Goal: Task Accomplishment & Management: Use online tool/utility

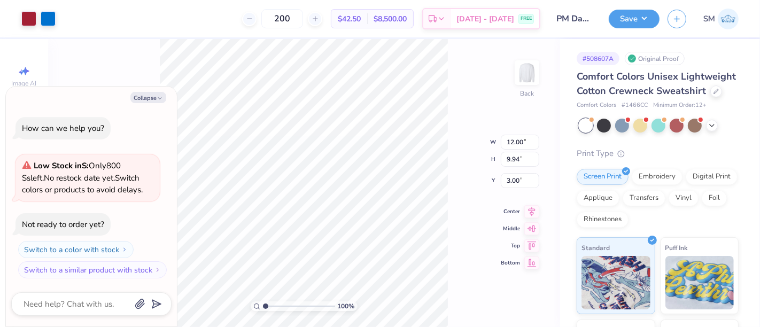
type textarea "x"
type input "7.75"
type input "2.91"
type input "5.87"
drag, startPoint x: 510, startPoint y: 297, endPoint x: 513, endPoint y: 316, distance: 19.0
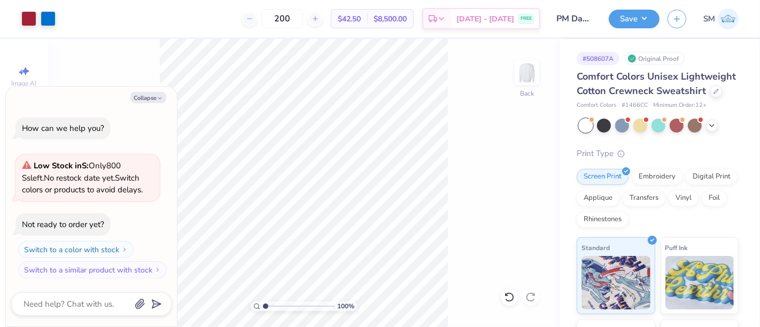
click at [509, 298] on icon at bounding box center [509, 297] width 11 height 11
click at [510, 295] on icon at bounding box center [509, 297] width 11 height 11
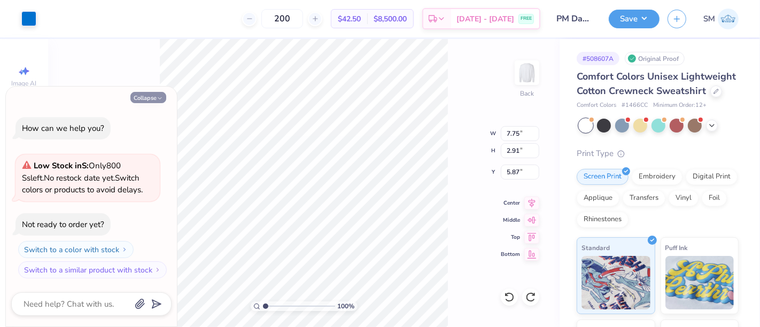
click at [138, 98] on button "Collapse" at bounding box center [148, 97] width 36 height 11
type textarea "x"
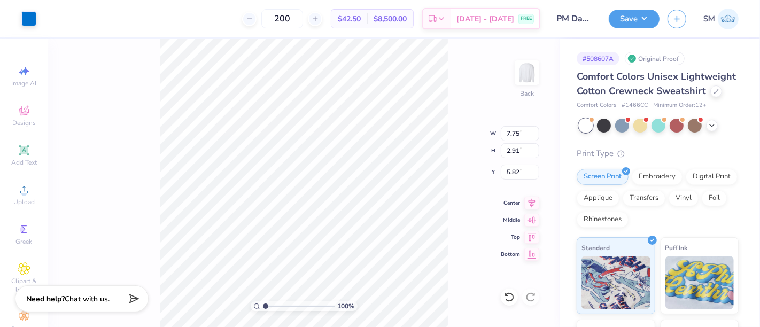
type input "5.82"
drag, startPoint x: 265, startPoint y: 306, endPoint x: 280, endPoint y: 305, distance: 15.5
type input "2.96"
click at [279, 307] on input "range" at bounding box center [299, 306] width 72 height 10
type input "5.84"
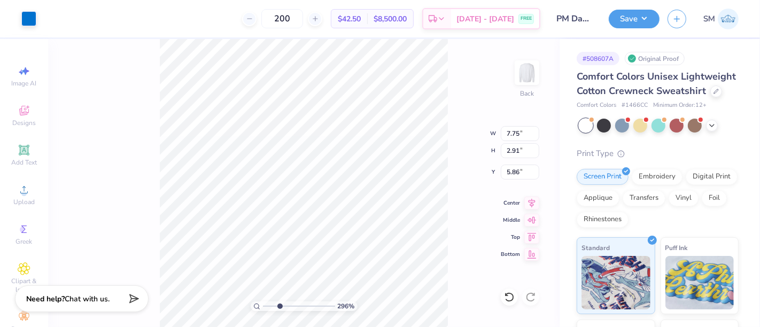
type input "5.86"
drag, startPoint x: 29, startPoint y: 155, endPoint x: 59, endPoint y: 138, distance: 34.9
click at [29, 155] on div "Add Text" at bounding box center [23, 156] width 37 height 32
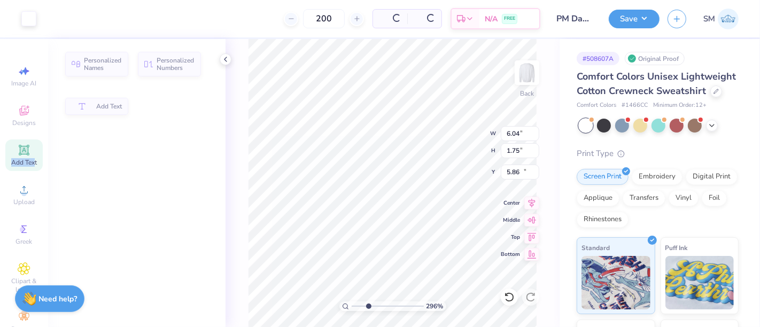
type input "6.04"
type input "1.75"
type input "11.13"
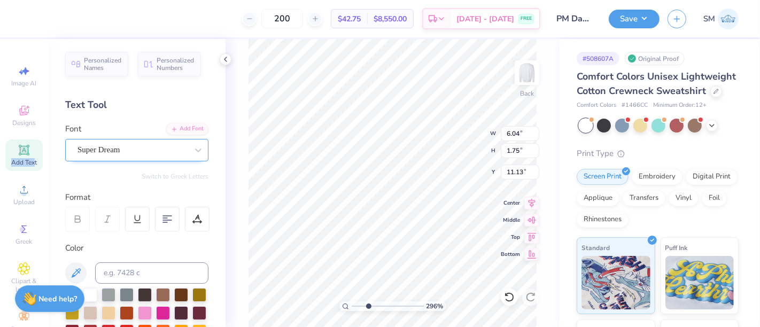
click at [122, 147] on div "Super Dream" at bounding box center [132, 150] width 112 height 17
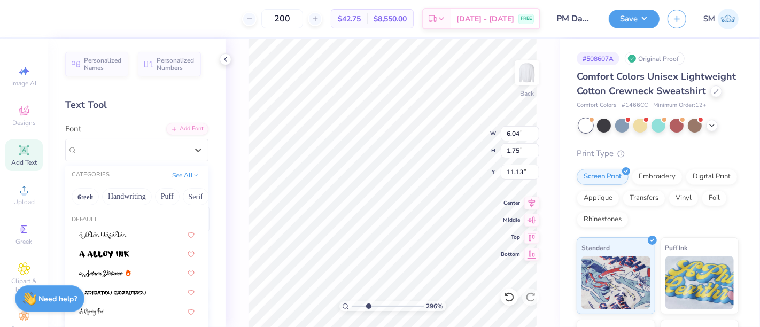
click at [226, 61] on icon at bounding box center [225, 59] width 9 height 9
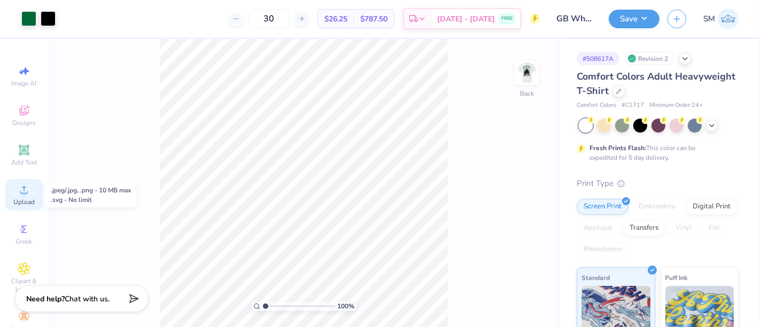
click at [21, 191] on circle at bounding box center [24, 193] width 6 height 6
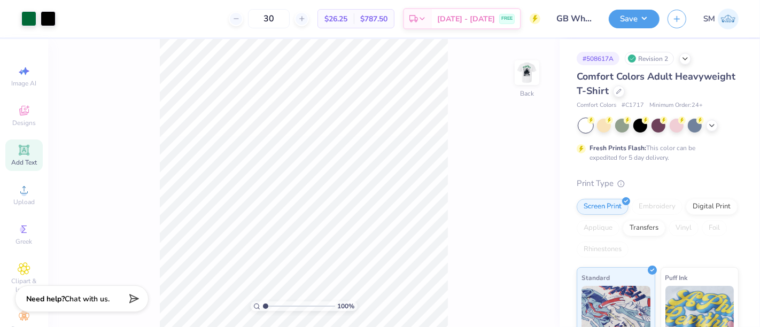
click at [12, 147] on div "Add Text" at bounding box center [23, 156] width 37 height 32
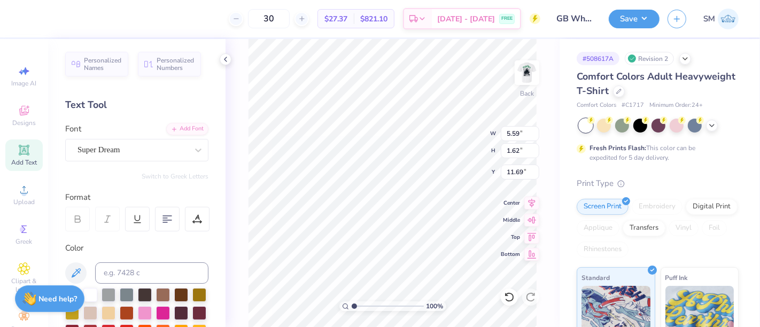
scroll to position [10, 1]
type textarea "®"
click at [106, 149] on div "Super Dream" at bounding box center [132, 150] width 112 height 17
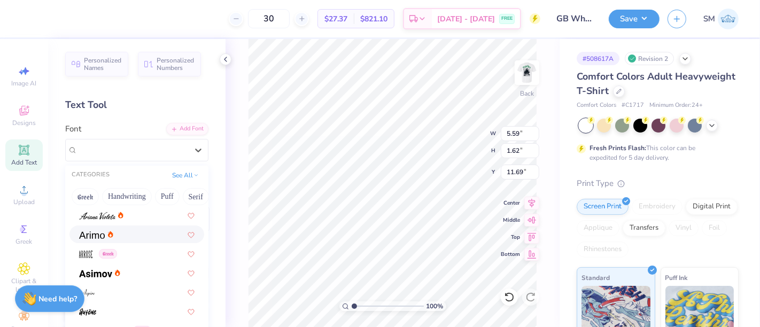
scroll to position [356, 0]
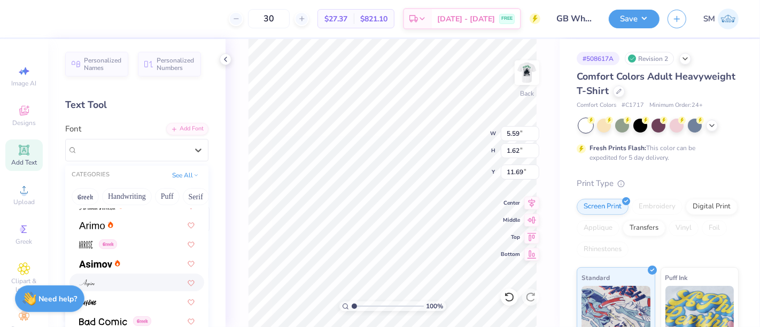
click at [120, 282] on div at bounding box center [136, 282] width 115 height 11
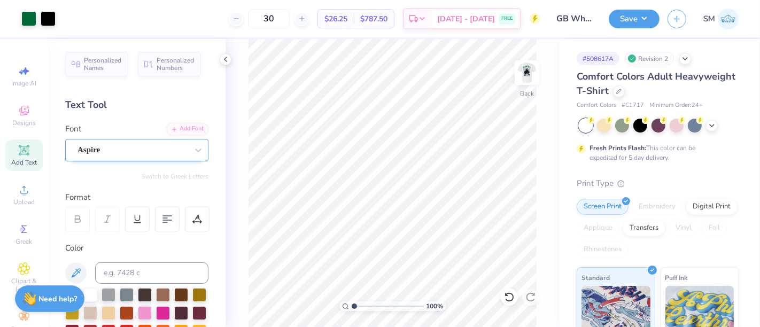
click at [99, 147] on div "Aspire" at bounding box center [132, 150] width 112 height 17
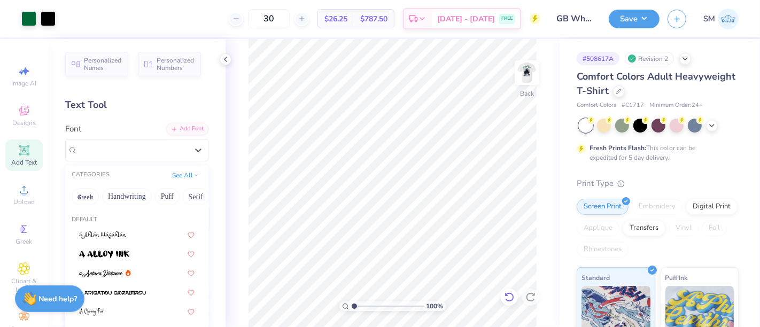
click at [508, 298] on icon at bounding box center [509, 297] width 11 height 11
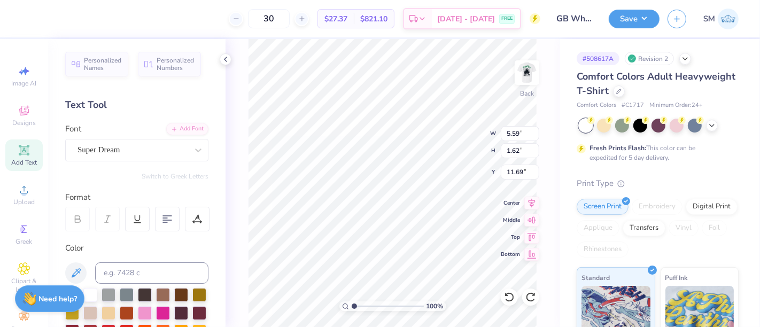
click at [107, 151] on div "Super Dream" at bounding box center [132, 150] width 112 height 17
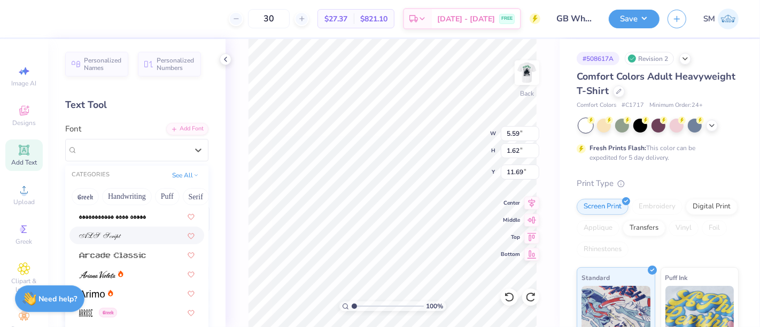
scroll to position [297, 0]
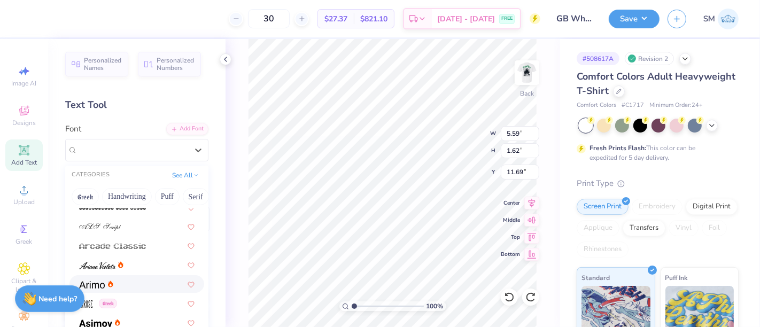
click at [121, 288] on div at bounding box center [136, 283] width 115 height 11
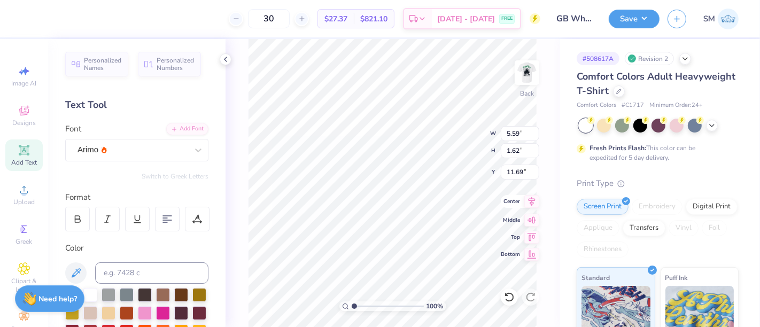
type input "5.80"
type input "1.59"
type input "11.70"
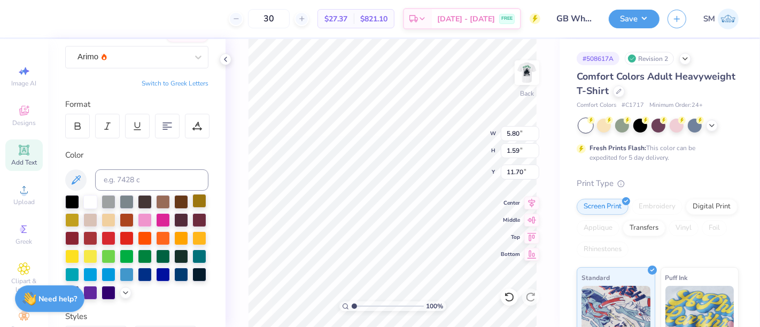
scroll to position [99, 0]
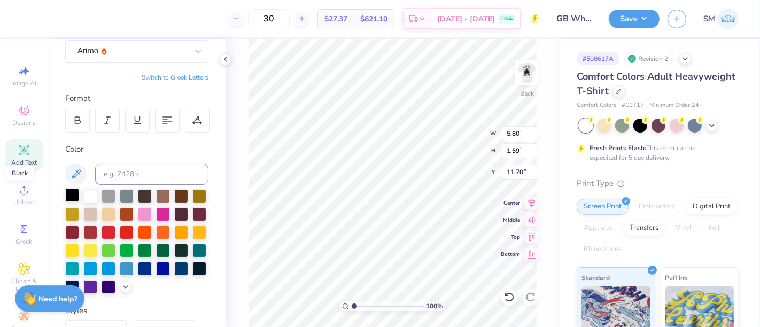
click at [73, 198] on div at bounding box center [72, 195] width 14 height 14
paste textarea "®"
type textarea "®"
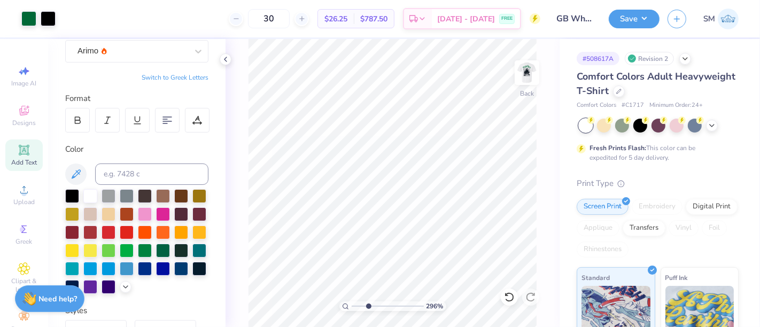
drag, startPoint x: 355, startPoint y: 305, endPoint x: 368, endPoint y: 303, distance: 12.9
type input "3.01"
click at [368, 303] on input "range" at bounding box center [388, 306] width 72 height 10
type input "0.21"
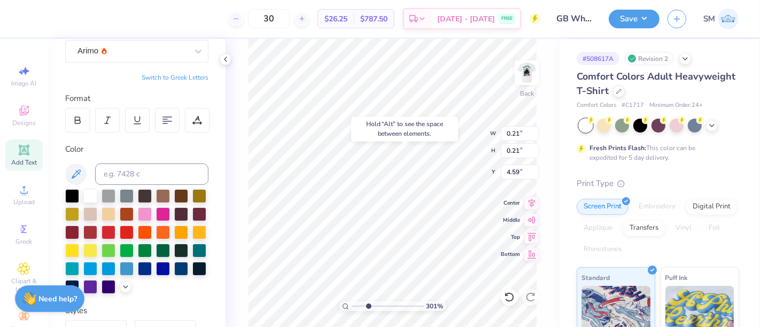
type input "4.59"
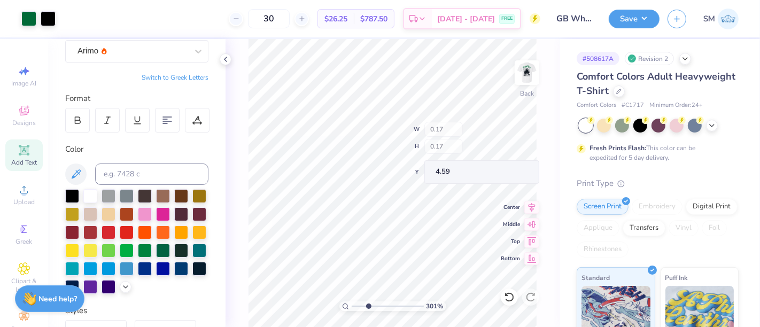
type input "0.17"
drag, startPoint x: 368, startPoint y: 306, endPoint x: 405, endPoint y: 300, distance: 38.0
type input "8.14"
click at [405, 301] on input "range" at bounding box center [388, 306] width 72 height 10
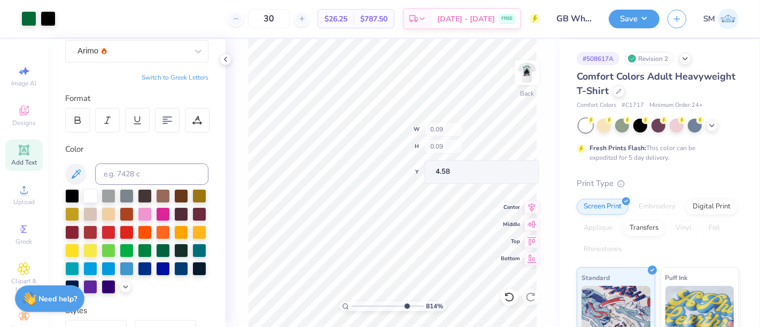
type input "0.09"
type input "4.55"
drag, startPoint x: 404, startPoint y: 305, endPoint x: 393, endPoint y: 301, distance: 11.3
click at [393, 301] on input "range" at bounding box center [388, 306] width 72 height 10
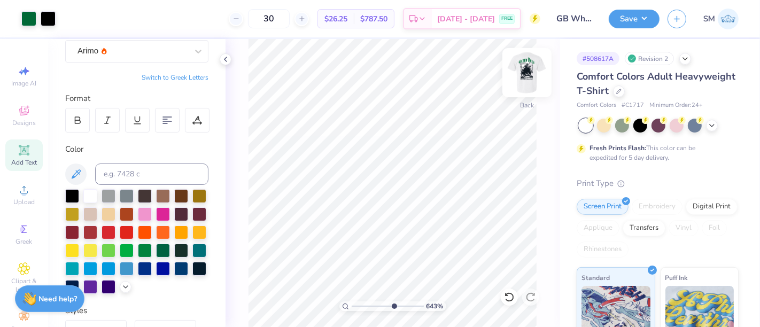
click at [524, 67] on img at bounding box center [527, 72] width 43 height 43
click at [21, 155] on icon at bounding box center [24, 150] width 13 height 13
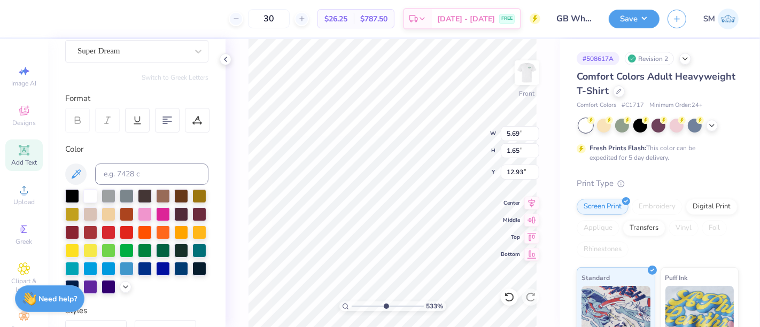
type input "4.87122007331016"
type textarea "®"
click at [136, 54] on div "Super Dream" at bounding box center [132, 51] width 112 height 17
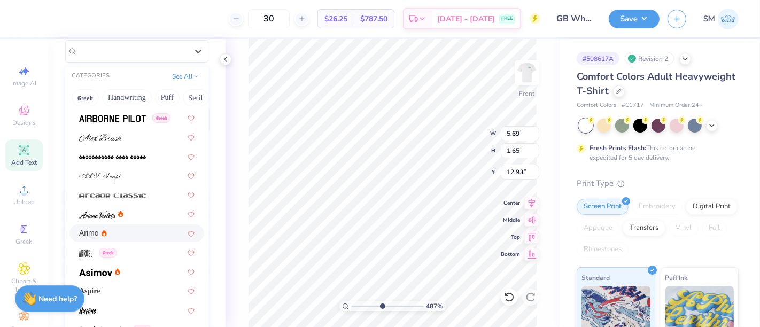
scroll to position [277, 0]
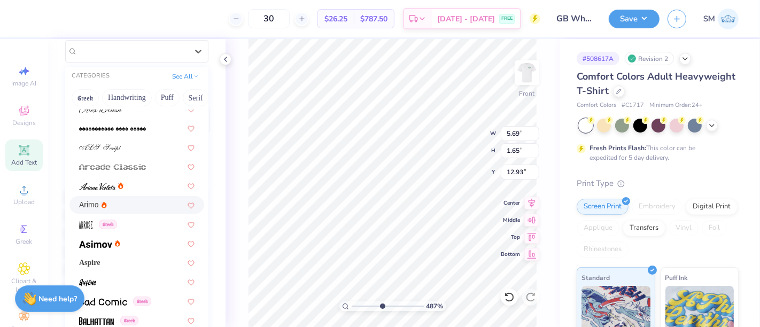
click at [114, 198] on div "Arimo" at bounding box center [136, 205] width 135 height 18
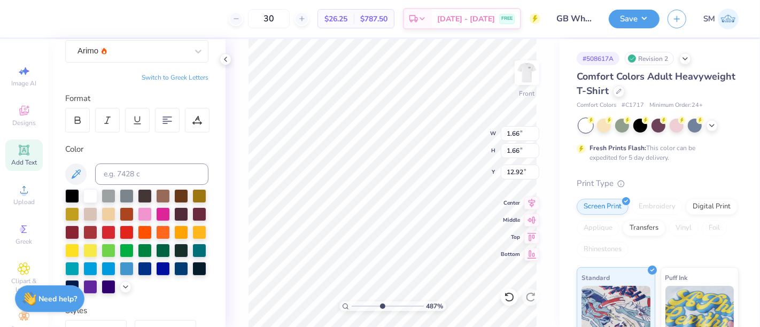
type input "1.66"
click at [72, 193] on div at bounding box center [72, 195] width 14 height 14
type input "7.15"
type input "0.16"
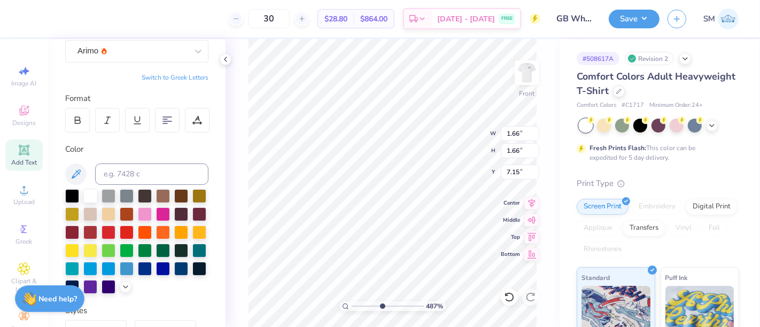
type input "0.16"
type input "6.35"
click at [530, 75] on img at bounding box center [527, 72] width 43 height 43
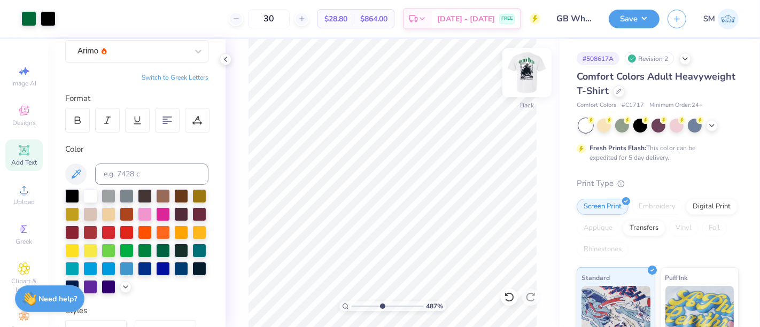
click at [533, 71] on img at bounding box center [527, 72] width 43 height 43
click at [527, 68] on img at bounding box center [527, 72] width 43 height 43
click at [633, 11] on button "Save" at bounding box center [634, 17] width 51 height 19
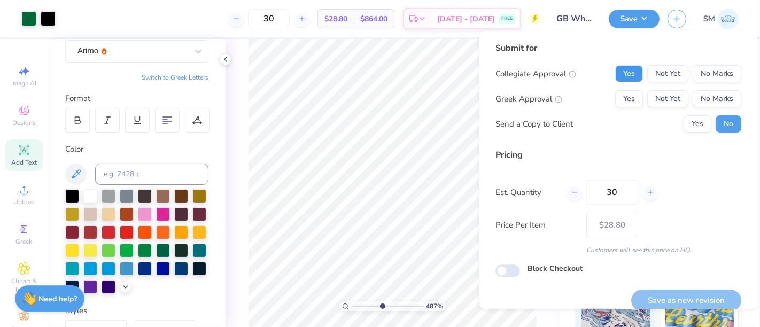
click at [618, 67] on button "Yes" at bounding box center [629, 73] width 28 height 17
click at [694, 98] on button "No Marks" at bounding box center [717, 98] width 49 height 17
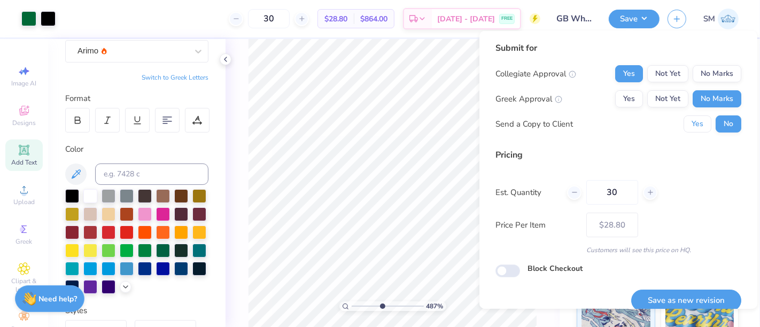
drag, startPoint x: 688, startPoint y: 124, endPoint x: 678, endPoint y: 225, distance: 101.6
click at [688, 124] on button "Yes" at bounding box center [698, 123] width 28 height 17
click at [701, 296] on button "Save as new revision" at bounding box center [686, 301] width 110 height 22
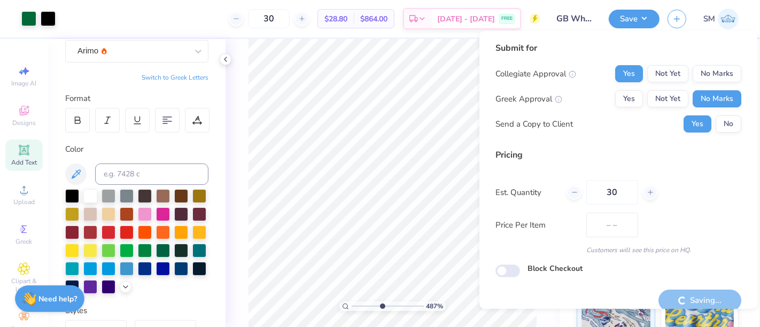
type input "$28.80"
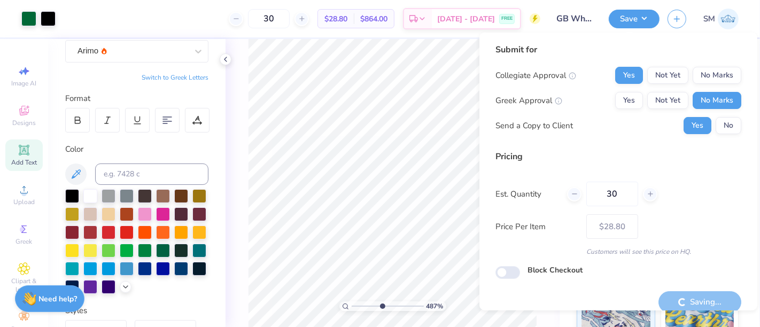
scroll to position [12, 0]
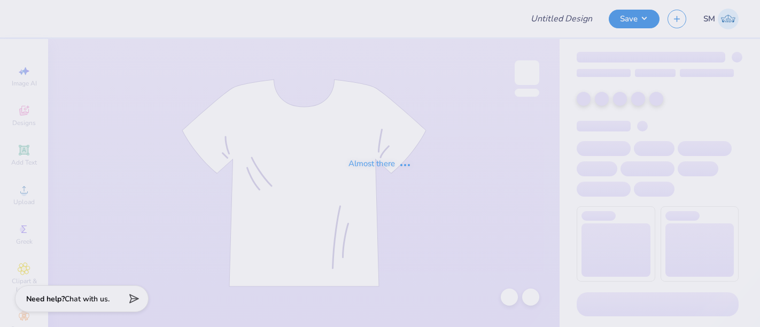
type input "SWE 1"
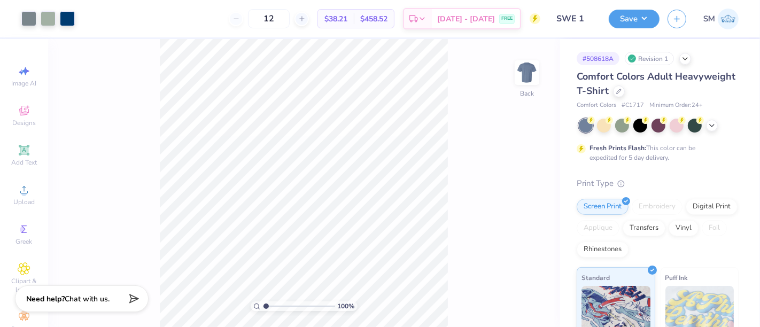
click at [266, 306] on input "range" at bounding box center [299, 306] width 72 height 10
drag, startPoint x: 266, startPoint y: 306, endPoint x: 276, endPoint y: 304, distance: 10.4
type input "2.52"
click at [276, 304] on input "range" at bounding box center [299, 306] width 72 height 10
click at [21, 147] on icon at bounding box center [24, 150] width 8 height 8
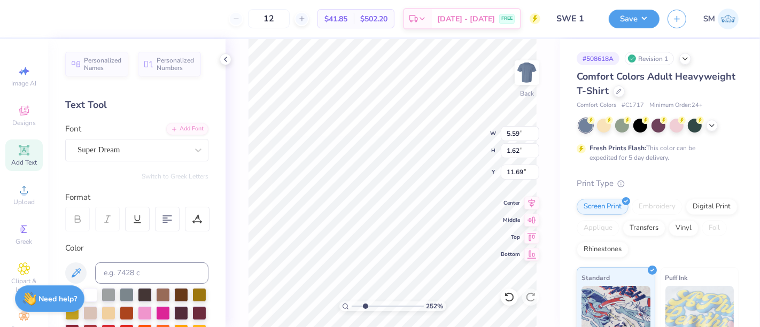
scroll to position [10, 1]
type textarea "®"
click at [102, 142] on div "Super Dream" at bounding box center [132, 150] width 112 height 17
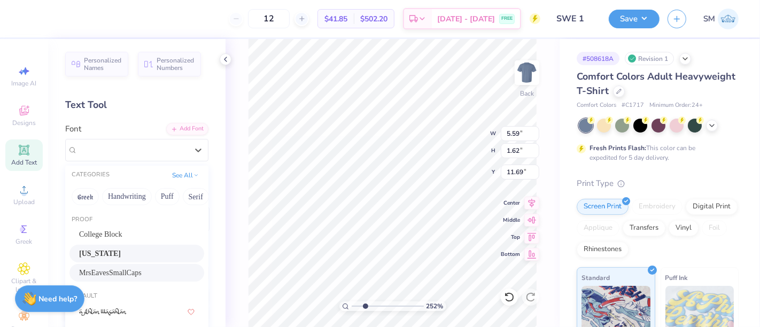
click at [133, 273] on span "MrsEavesSmallCaps" at bounding box center [110, 272] width 63 height 11
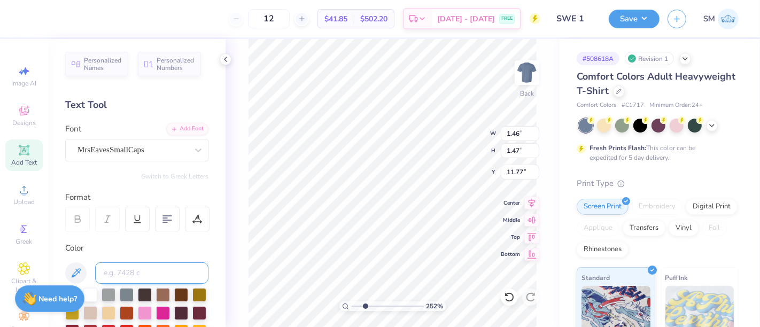
click at [129, 273] on input at bounding box center [151, 272] width 113 height 21
type input "5645"
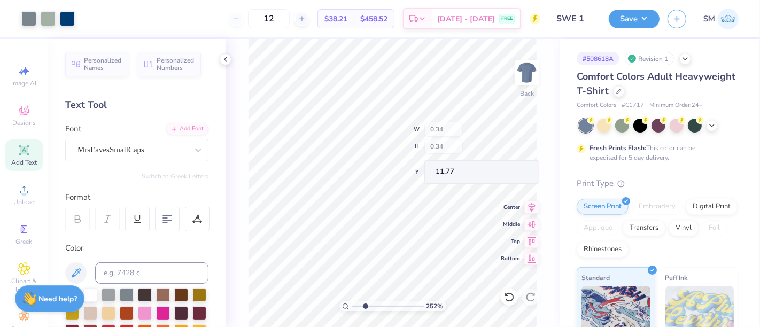
type input "0.34"
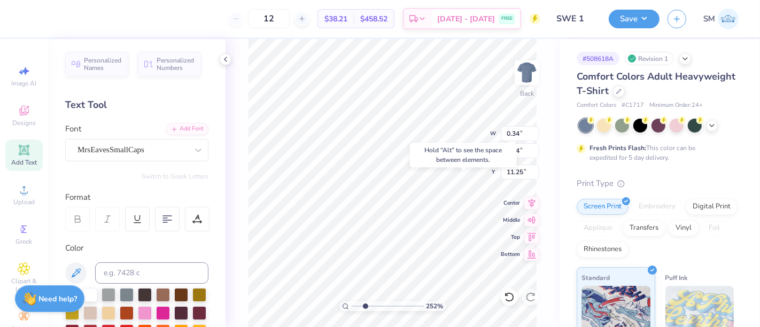
type input "11.25"
type input "0.22"
type input "11.37"
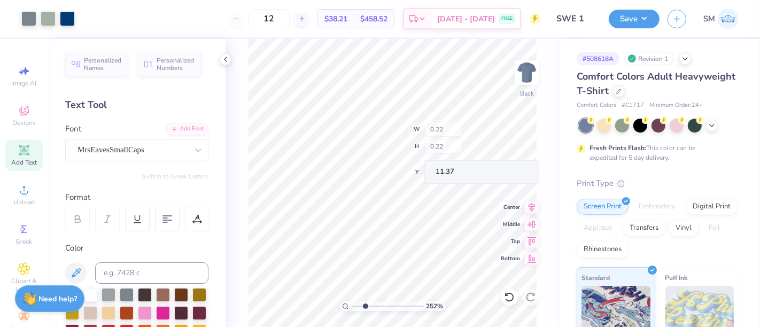
type input "0.10"
drag, startPoint x: 366, startPoint y: 305, endPoint x: 394, endPoint y: 299, distance: 29.0
type input "6.65"
click at [394, 301] on input "range" at bounding box center [388, 306] width 72 height 10
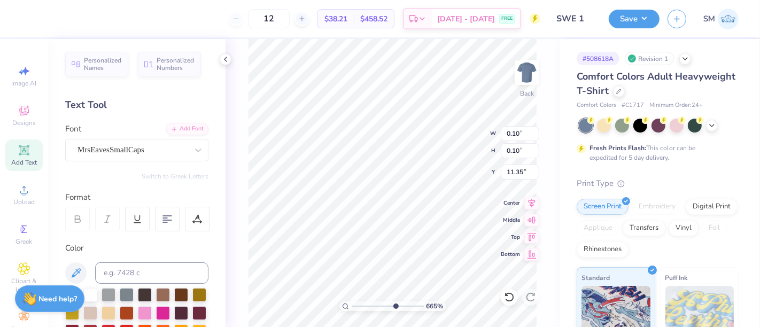
type input "11.35"
type input "0.14"
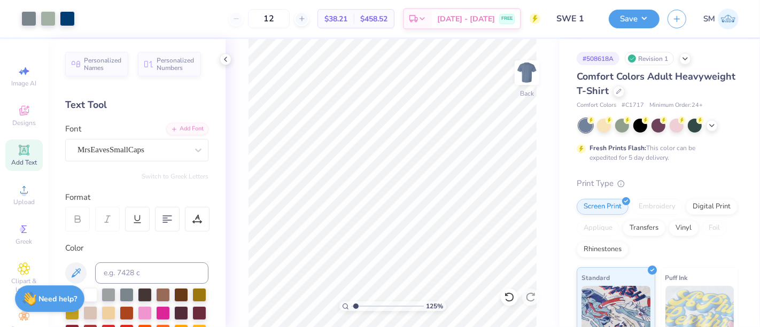
drag, startPoint x: 393, startPoint y: 305, endPoint x: 355, endPoint y: 303, distance: 38.0
type input "1.14"
click at [355, 303] on input "range" at bounding box center [388, 306] width 72 height 10
click at [534, 68] on img at bounding box center [527, 72] width 43 height 43
click at [529, 80] on img at bounding box center [527, 72] width 43 height 43
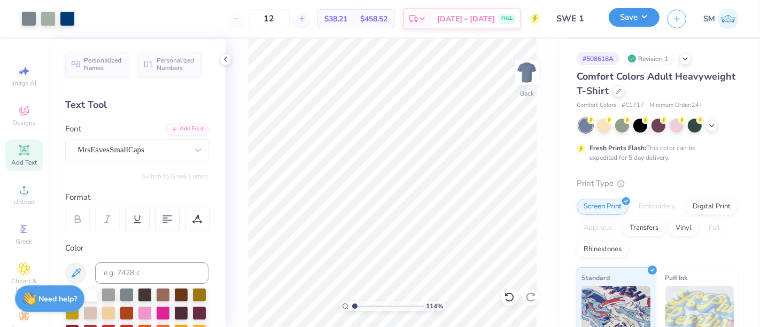
click at [630, 13] on button "Save" at bounding box center [634, 17] width 51 height 19
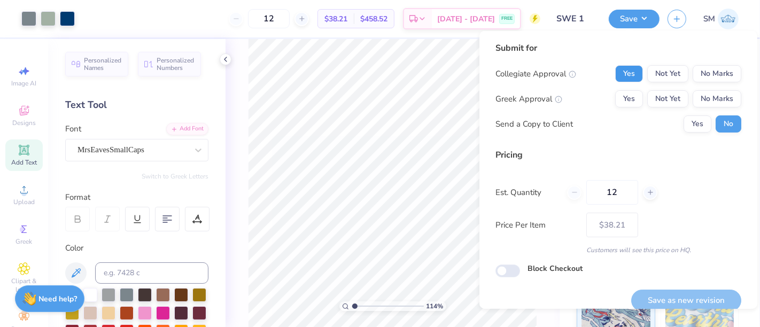
click at [615, 66] on button "Yes" at bounding box center [629, 73] width 28 height 17
click at [719, 105] on button "No Marks" at bounding box center [717, 98] width 49 height 17
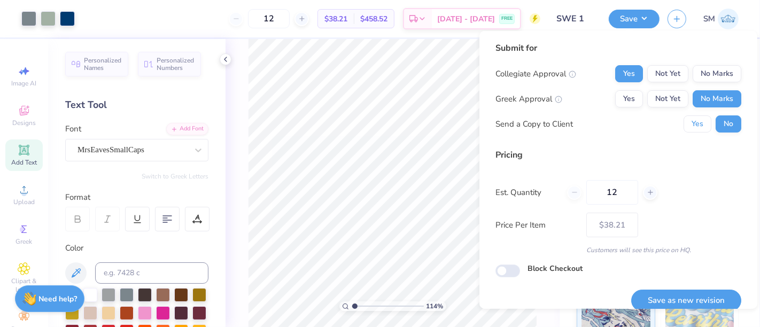
click at [692, 127] on button "Yes" at bounding box center [698, 123] width 28 height 17
click at [688, 299] on button "Save as new revision" at bounding box center [686, 301] width 110 height 22
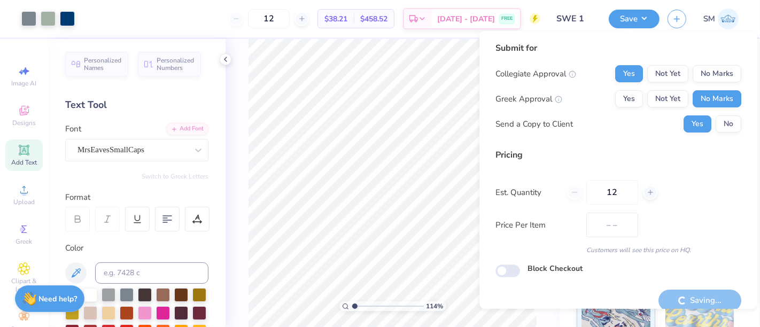
type input "$38.21"
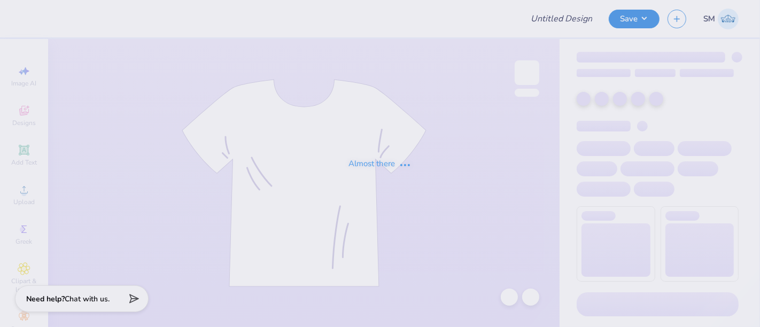
type input "SWE 2"
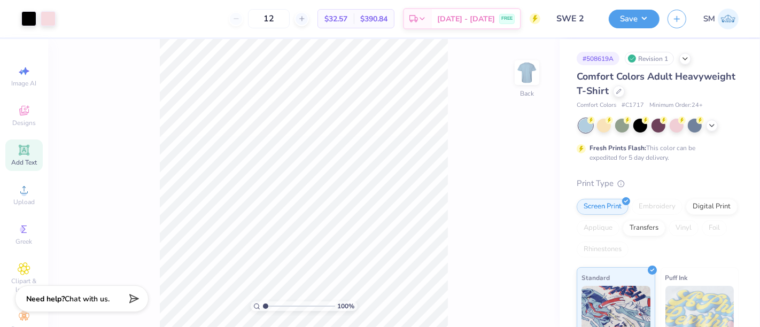
click at [20, 150] on icon at bounding box center [24, 150] width 8 height 8
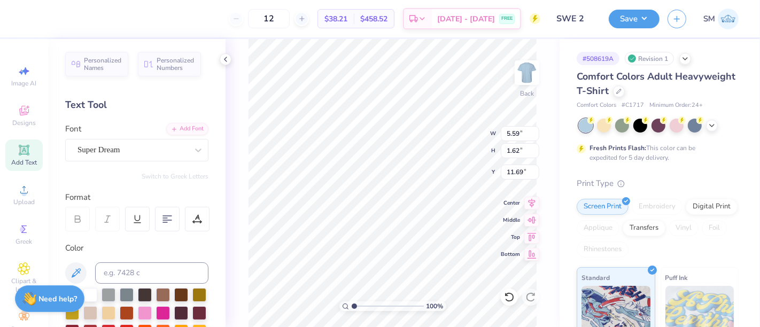
scroll to position [10, 1]
type textarea "®"
click at [120, 144] on div "Super Dream" at bounding box center [132, 150] width 112 height 17
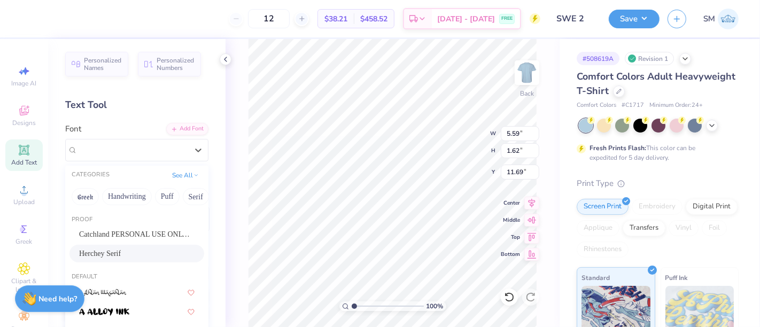
click at [121, 254] on span "Herchey Serif" at bounding box center [100, 253] width 42 height 11
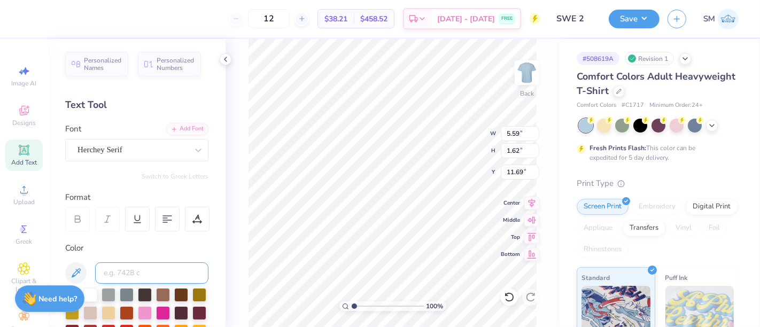
click at [122, 276] on input at bounding box center [151, 272] width 113 height 21
type input "705 c"
type input "4.52"
click at [354, 304] on input "range" at bounding box center [388, 306] width 72 height 10
drag, startPoint x: 353, startPoint y: 306, endPoint x: 389, endPoint y: 306, distance: 36.3
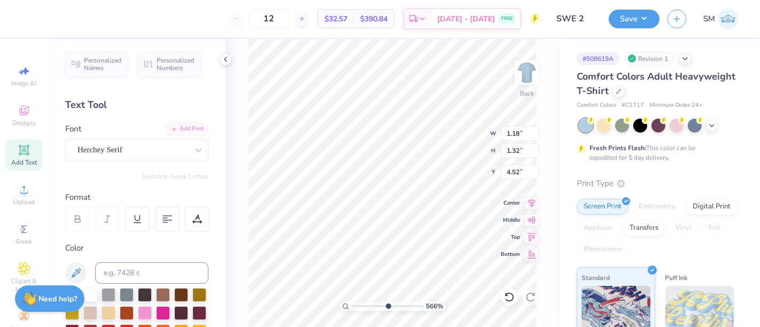
type input "5.66"
click at [388, 309] on input "range" at bounding box center [388, 306] width 72 height 10
type input "0.51"
type input "0.56"
type input "10.00"
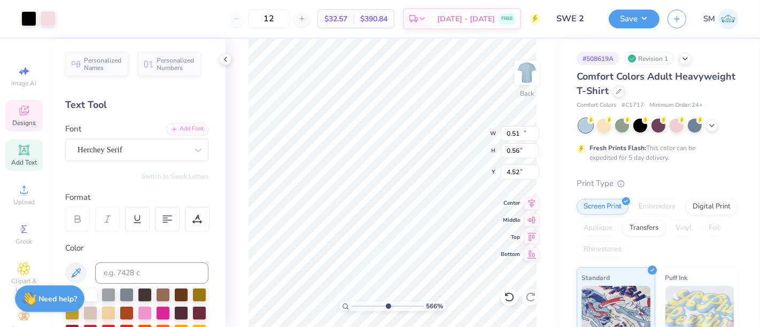
type input "3.05"
type input "3.00"
click at [510, 303] on div at bounding box center [509, 297] width 17 height 17
click at [512, 296] on icon at bounding box center [509, 297] width 11 height 11
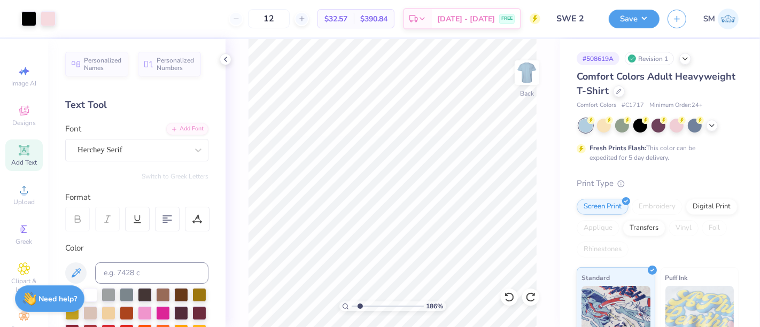
drag, startPoint x: 383, startPoint y: 307, endPoint x: 360, endPoint y: 303, distance: 23.4
type input "1.86"
click at [360, 303] on input "range" at bounding box center [388, 306] width 72 height 10
type input "4.73"
drag, startPoint x: 360, startPoint y: 306, endPoint x: 403, endPoint y: 307, distance: 43.3
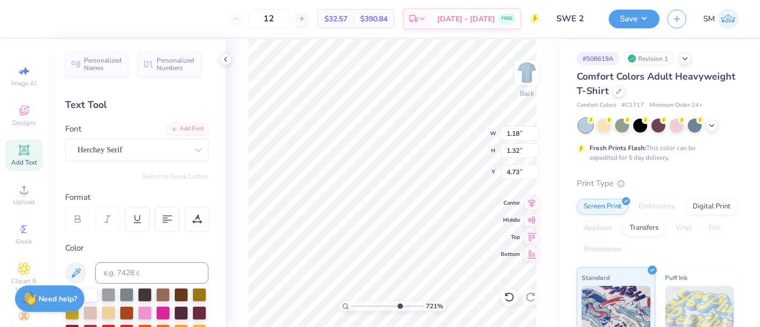
type input "7.87"
click at [403, 306] on input "range" at bounding box center [388, 306] width 72 height 10
type input "10.00"
type input "3.05"
type input "3.00"
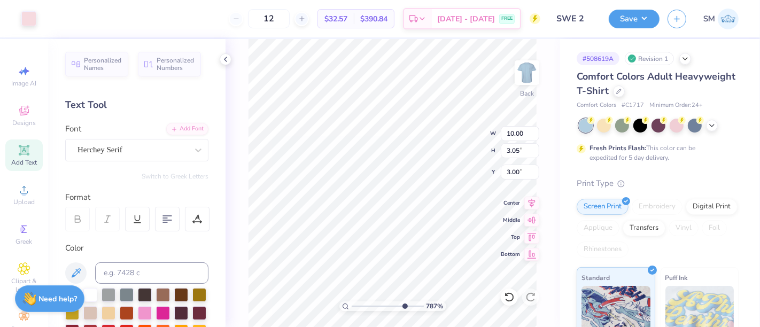
type input "0.20"
type input "0.22"
type input "4.93"
type input "0.14"
type input "0.16"
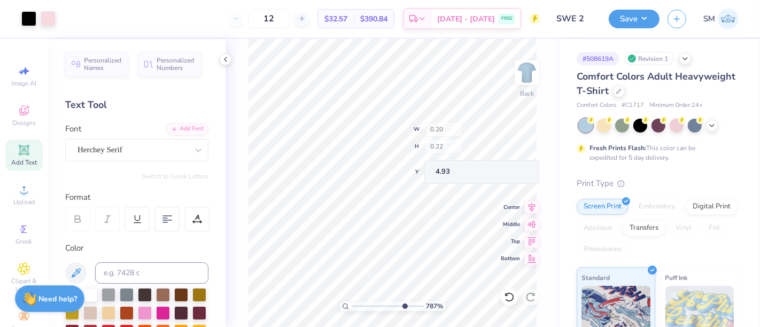
type input "5.00"
drag, startPoint x: 404, startPoint y: 306, endPoint x: 376, endPoint y: 306, distance: 27.3
click at [376, 306] on input "range" at bounding box center [388, 306] width 72 height 10
click at [381, 306] on input "range" at bounding box center [388, 306] width 72 height 10
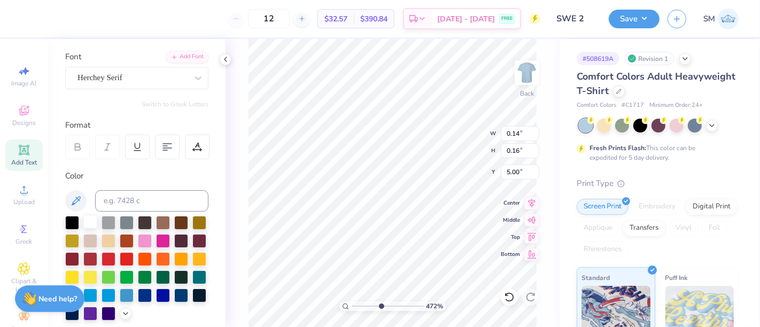
scroll to position [79, 0]
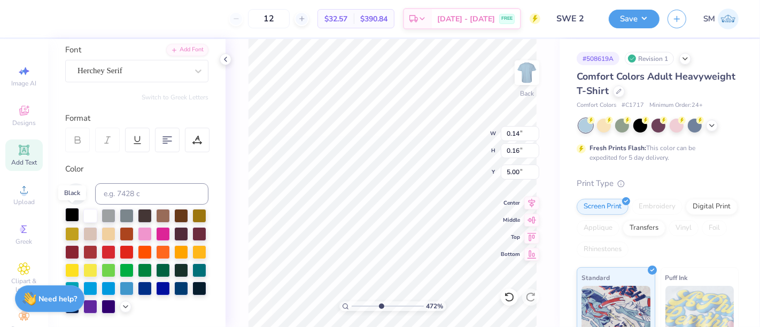
click at [72, 213] on div at bounding box center [72, 215] width 14 height 14
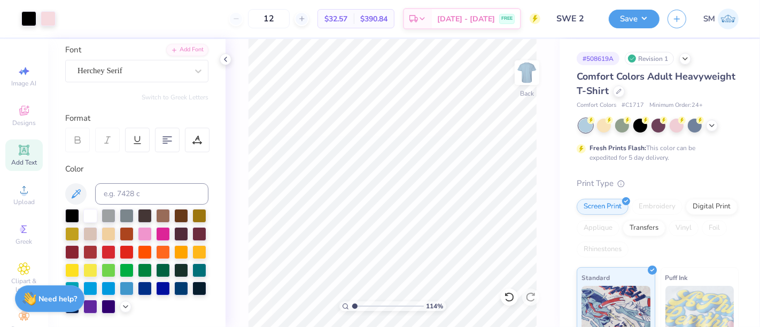
type input "1.14"
click at [355, 305] on input "range" at bounding box center [388, 306] width 72 height 10
click at [629, 17] on button "Save" at bounding box center [634, 17] width 51 height 19
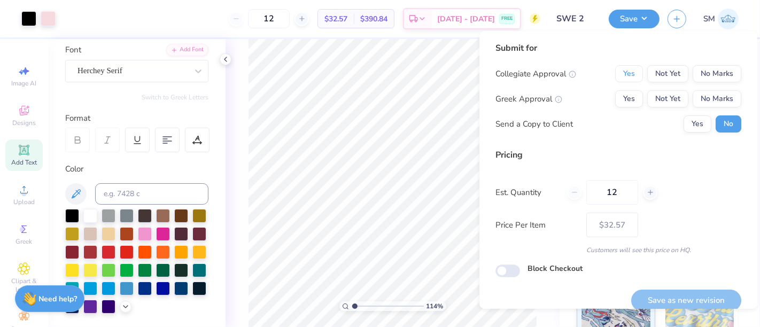
drag, startPoint x: 621, startPoint y: 72, endPoint x: 656, endPoint y: 83, distance: 36.9
click at [621, 74] on button "Yes" at bounding box center [629, 73] width 28 height 17
click at [694, 102] on button "No Marks" at bounding box center [717, 98] width 49 height 17
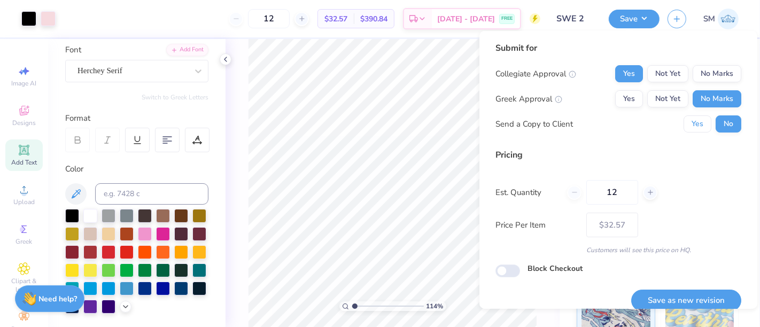
click at [685, 129] on button "Yes" at bounding box center [698, 123] width 28 height 17
click at [698, 300] on button "Save as new revision" at bounding box center [686, 301] width 110 height 22
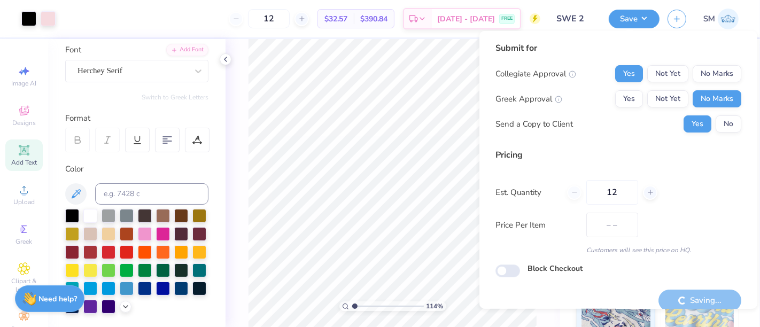
type input "$32.57"
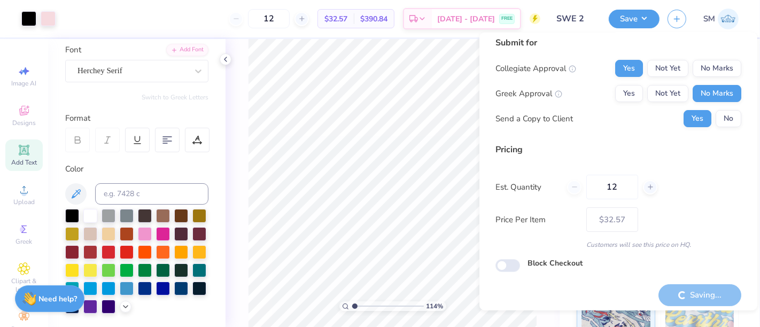
scroll to position [12, 0]
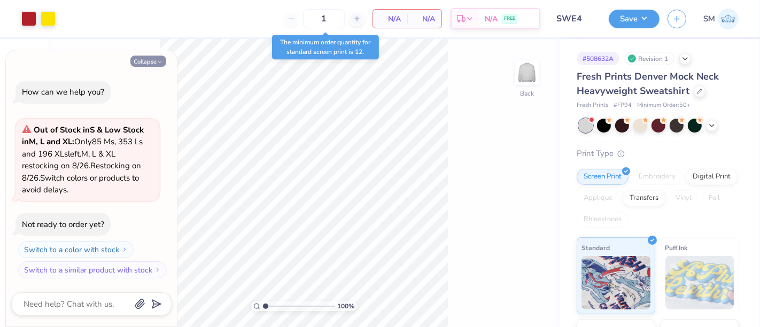
click at [153, 60] on button "Collapse" at bounding box center [148, 61] width 36 height 11
type textarea "x"
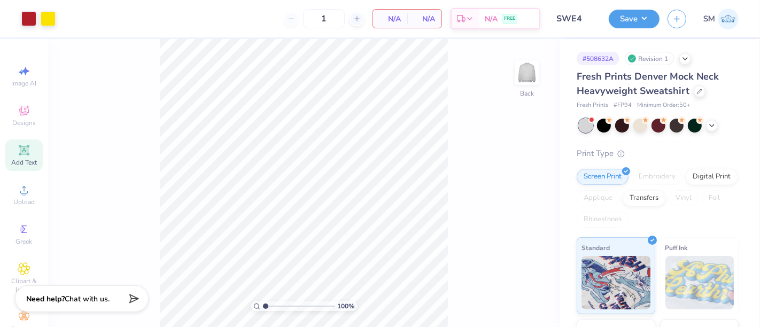
click at [24, 150] on icon at bounding box center [24, 150] width 13 height 13
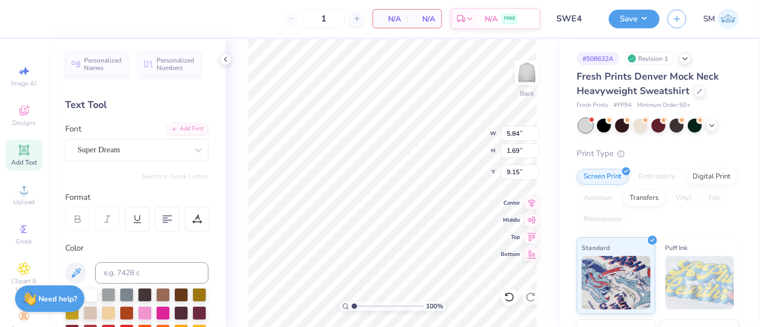
scroll to position [10, 2]
type textarea "®"
click at [126, 270] on input at bounding box center [151, 272] width 113 height 21
type input "7621"
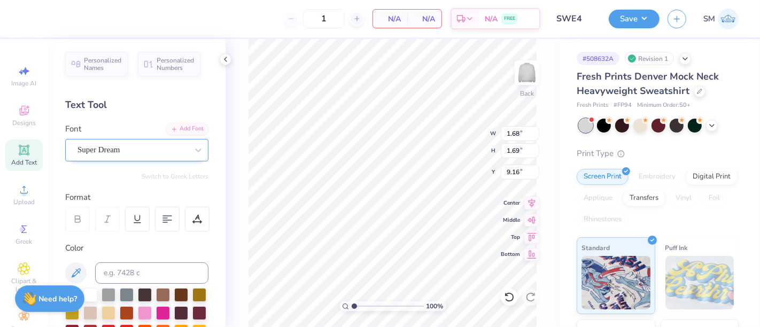
click at [140, 142] on div "Super Dream" at bounding box center [132, 150] width 112 height 17
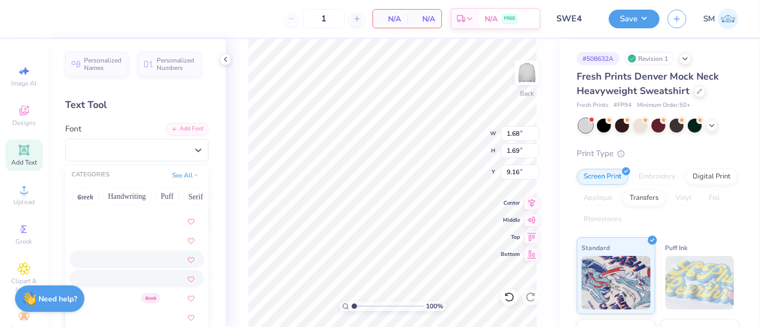
scroll to position [356, 0]
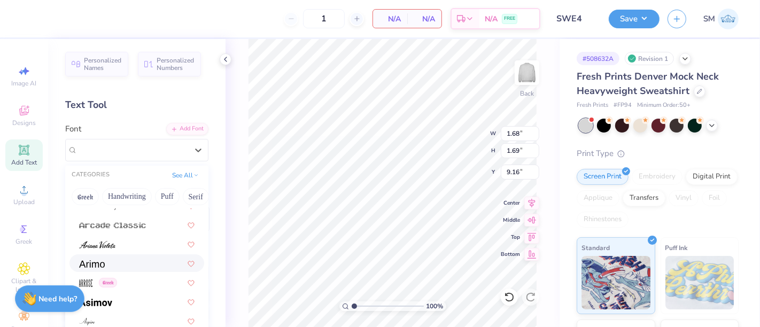
click at [121, 264] on div at bounding box center [136, 263] width 115 height 11
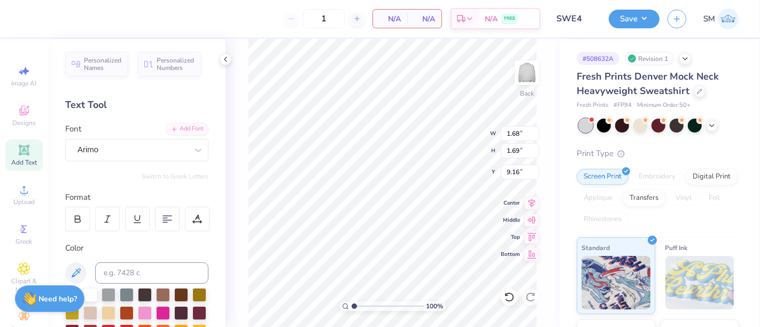
type input "1.70"
type input "9.15"
type input "0.49"
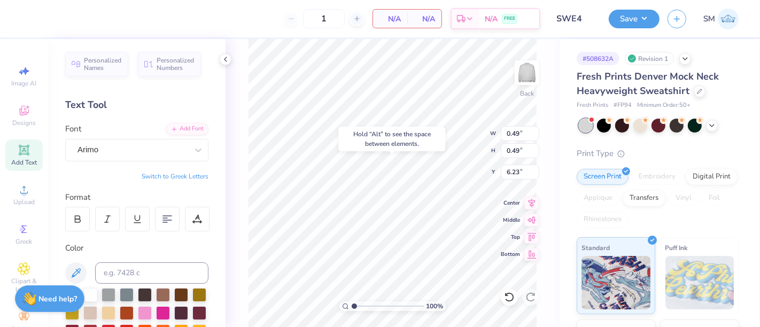
type input "6.23"
drag, startPoint x: 373, startPoint y: 306, endPoint x: 388, endPoint y: 306, distance: 15.5
type input "5.77"
click at [388, 306] on input "range" at bounding box center [388, 306] width 72 height 10
type input "6.15"
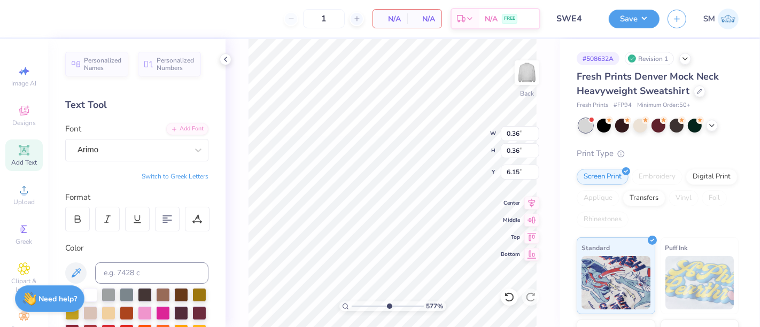
type input "0.36"
type input "0.19"
type input "6.32"
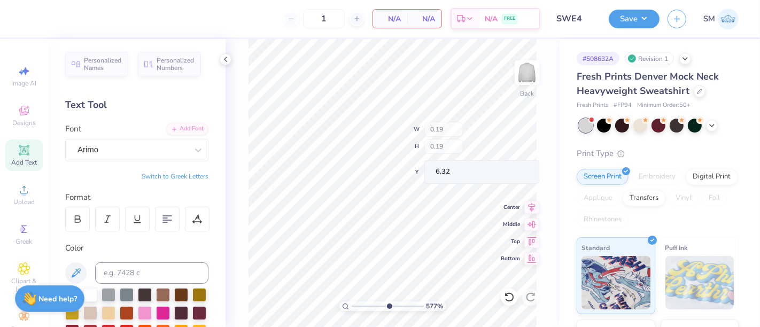
type input "0.14"
drag, startPoint x: 387, startPoint y: 305, endPoint x: 358, endPoint y: 305, distance: 29.4
type input "2.08"
click at [362, 305] on input "range" at bounding box center [388, 306] width 72 height 10
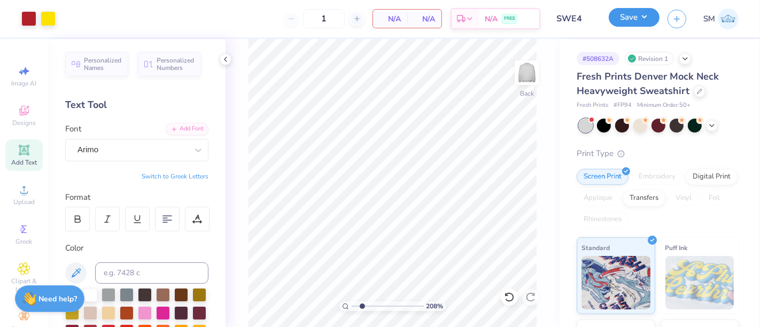
click at [628, 13] on button "Save" at bounding box center [634, 17] width 51 height 19
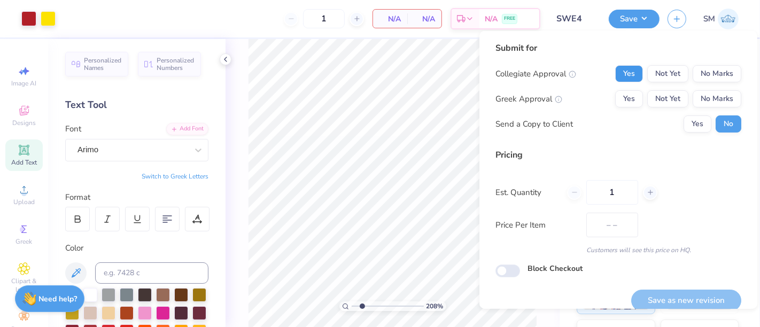
click at [626, 65] on button "Yes" at bounding box center [629, 73] width 28 height 17
click at [721, 104] on button "No Marks" at bounding box center [717, 98] width 49 height 17
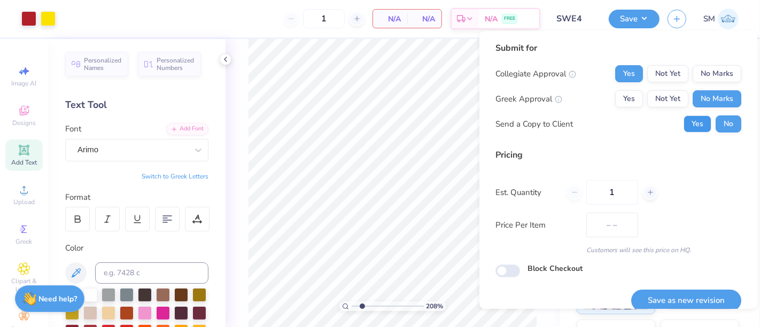
click at [695, 126] on button "Yes" at bounding box center [698, 123] width 28 height 17
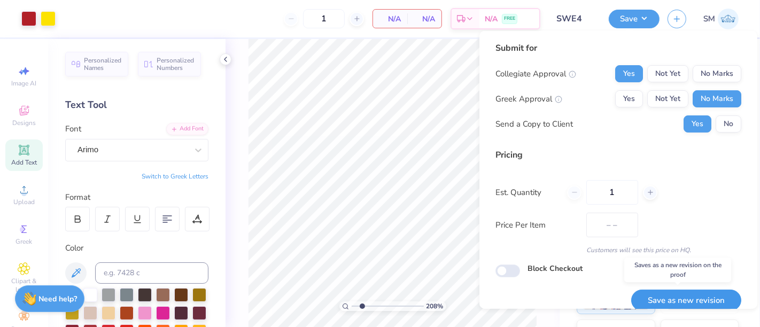
click at [693, 295] on button "Save as new revision" at bounding box center [686, 301] width 110 height 22
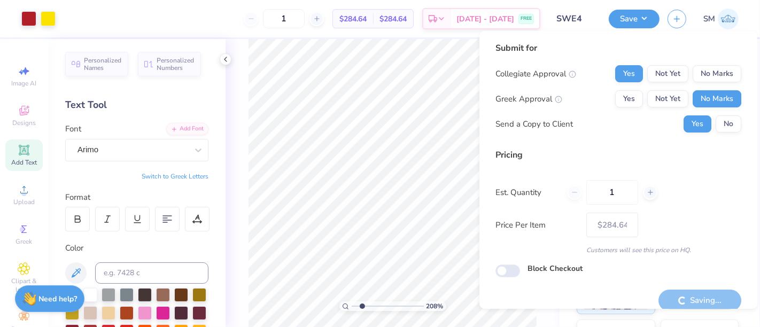
type input "$284.64"
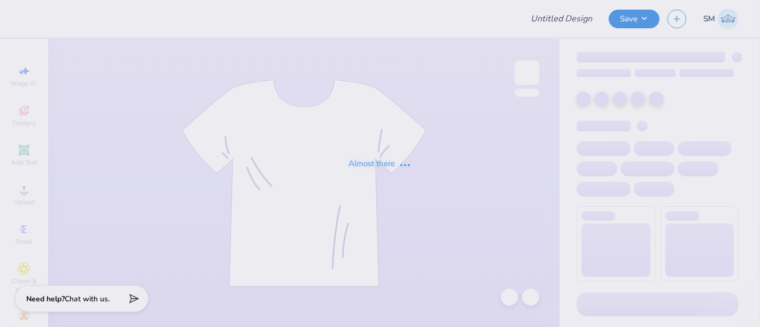
type input "TANK DESIGN"
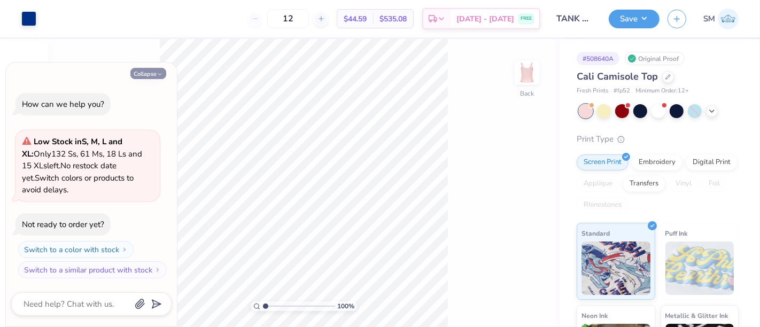
click at [161, 73] on icon "button" at bounding box center [160, 74] width 6 height 6
type textarea "x"
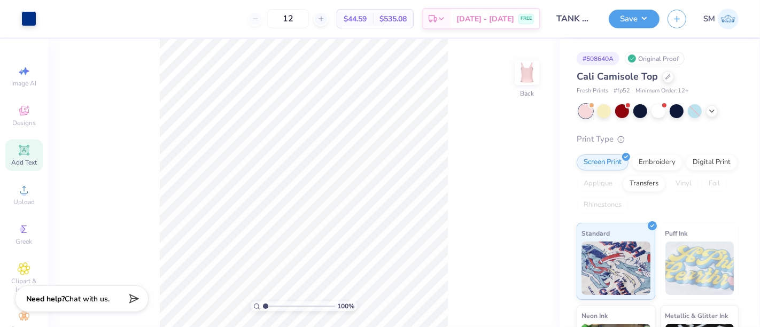
click at [22, 155] on icon at bounding box center [24, 150] width 13 height 13
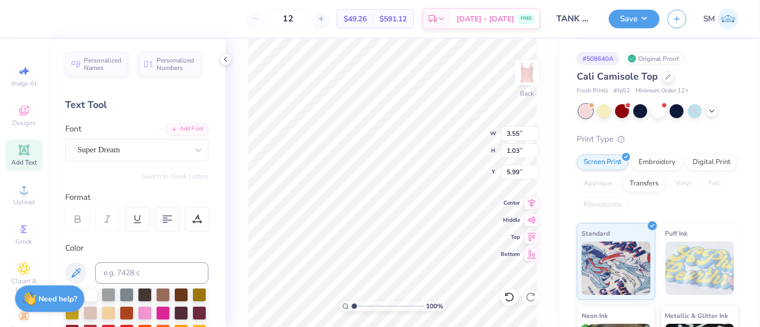
scroll to position [10, 1]
type textarea "®"
click at [119, 152] on div "Super Dream" at bounding box center [132, 150] width 112 height 17
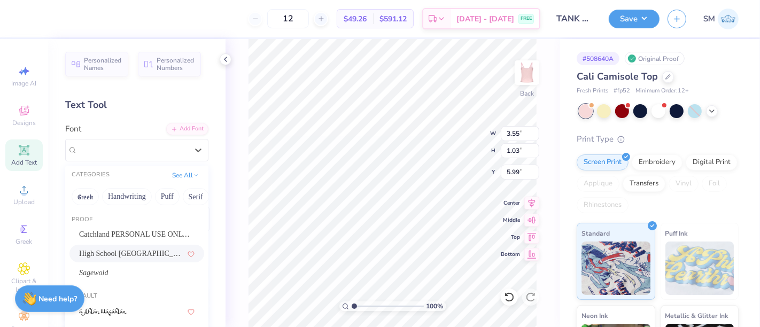
click at [127, 254] on span "High School [GEOGRAPHIC_DATA] Sans" at bounding box center [131, 253] width 105 height 11
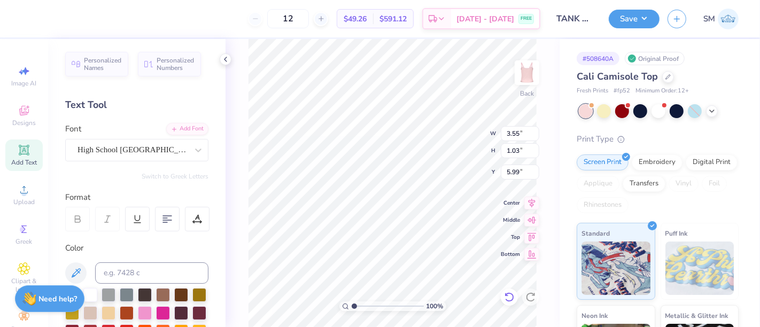
click at [505, 295] on icon at bounding box center [509, 297] width 11 height 11
paste textarea "®"
type textarea "®"
click at [114, 148] on div "Super Dream" at bounding box center [132, 150] width 112 height 17
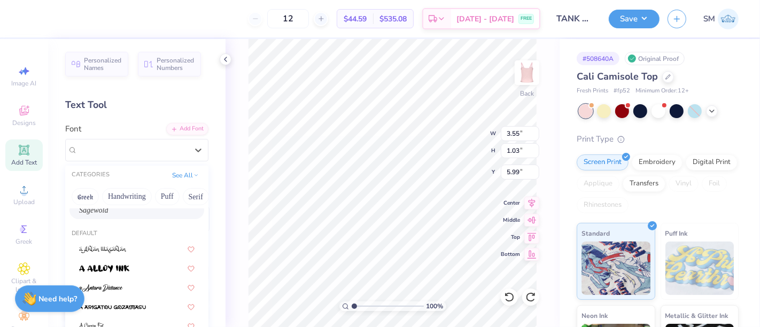
scroll to position [20, 0]
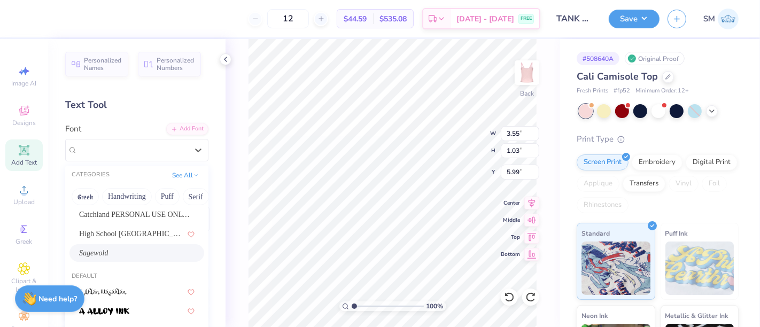
click at [116, 250] on div "Sagewold" at bounding box center [136, 252] width 115 height 11
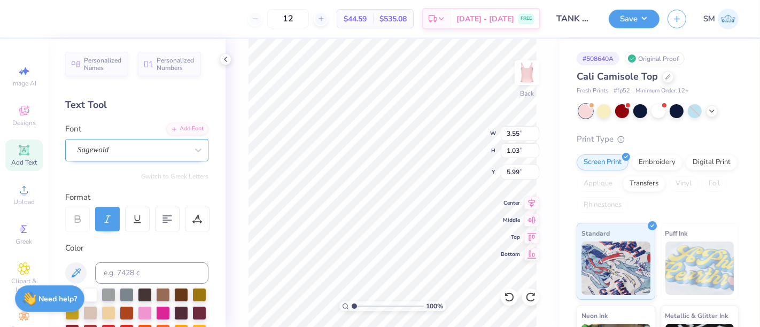
click at [113, 152] on div "Sagewold" at bounding box center [132, 150] width 112 height 17
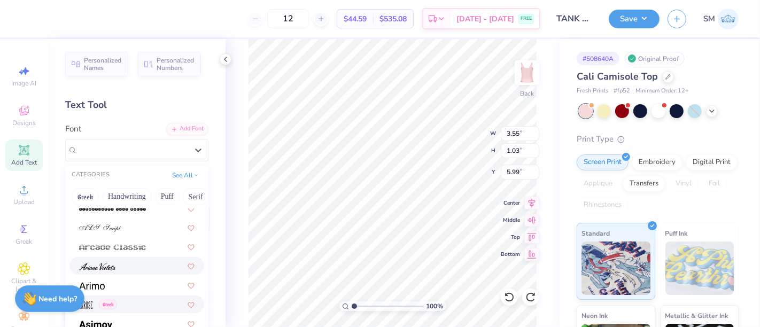
scroll to position [376, 0]
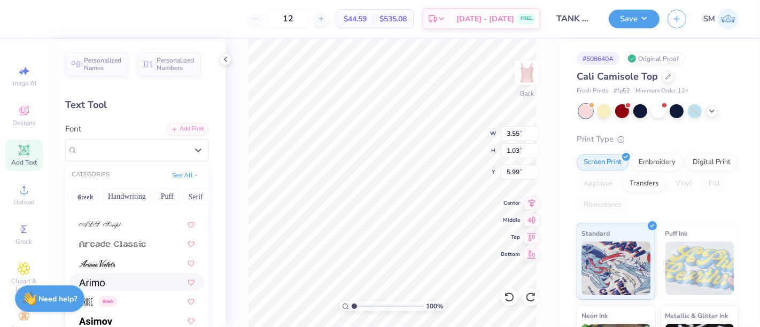
click at [109, 281] on div at bounding box center [136, 281] width 115 height 11
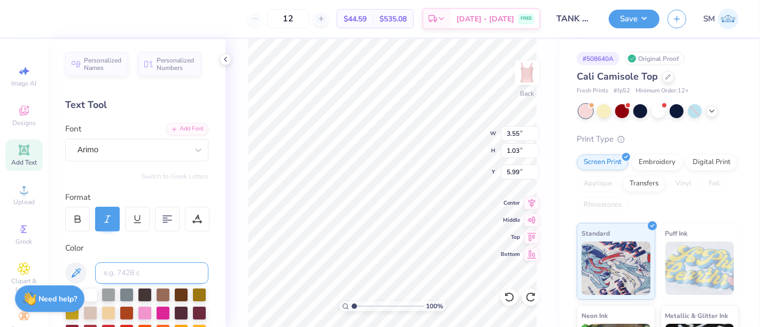
click at [128, 268] on input at bounding box center [151, 272] width 113 height 21
type input "287 c"
type input "0.25"
type input "3.43"
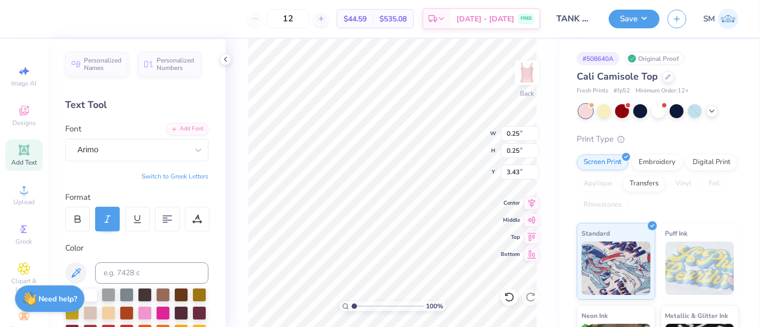
type input "0.24"
type input "0.16"
type input "3.51"
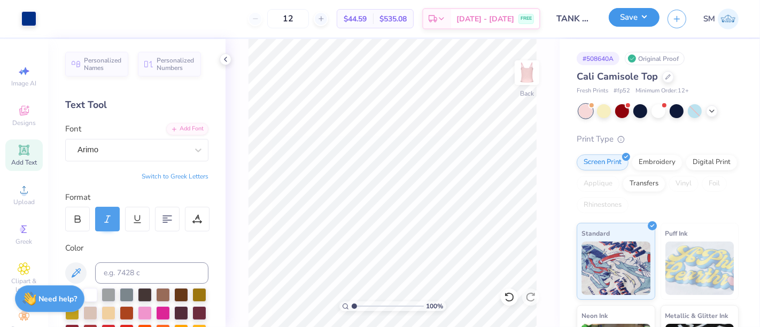
click at [642, 11] on button "Save" at bounding box center [634, 17] width 51 height 19
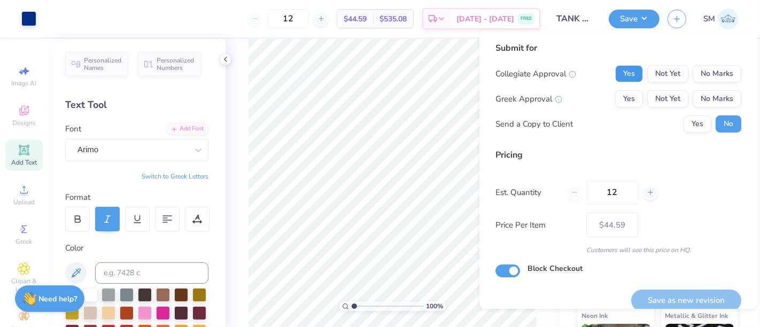
click at [624, 67] on button "Yes" at bounding box center [629, 73] width 28 height 17
drag, startPoint x: 622, startPoint y: 95, endPoint x: 630, endPoint y: 114, distance: 20.8
click at [621, 97] on button "Yes" at bounding box center [629, 98] width 28 height 17
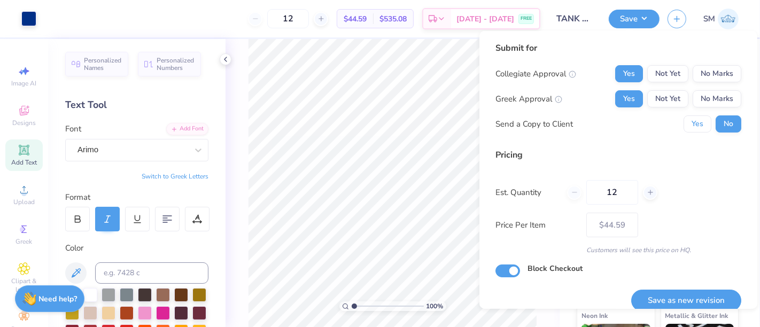
click at [689, 128] on button "Yes" at bounding box center [698, 123] width 28 height 17
click at [684, 293] on button "Save as new revision" at bounding box center [686, 301] width 110 height 22
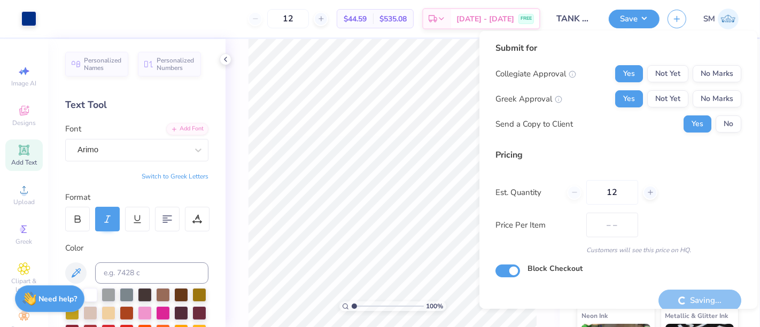
type input "$44.59"
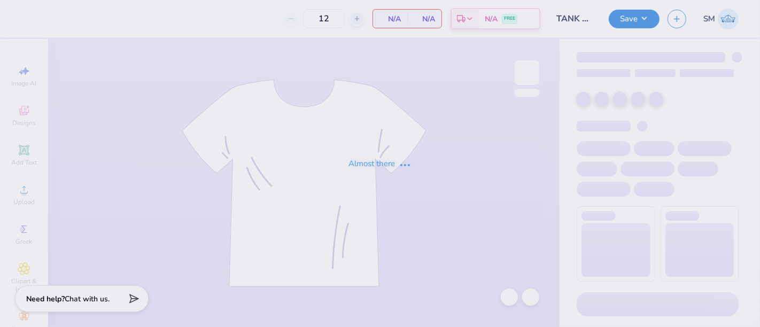
type input "TANK DESIGN"
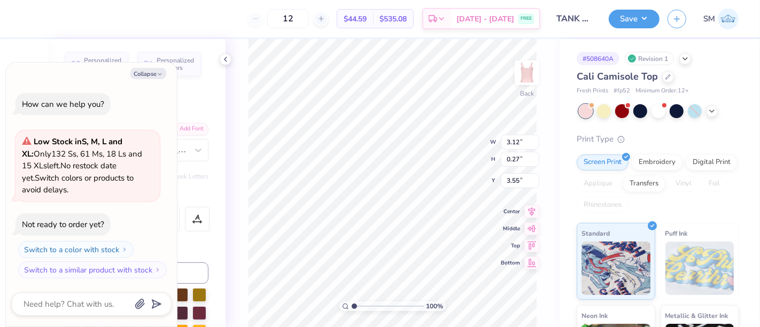
scroll to position [10, 1]
type textarea "x"
type textarea "ASYRACUSE UNIVERSITY"
type textarea "x"
type textarea "ATSYRACUSE UNIVERSITY"
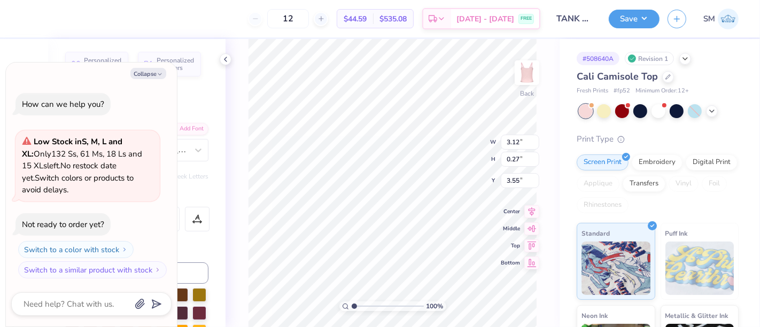
type textarea "x"
type textarea "AT [GEOGRAPHIC_DATA]"
type textarea "x"
drag, startPoint x: 354, startPoint y: 306, endPoint x: 370, endPoint y: 309, distance: 16.4
type input "3.29"
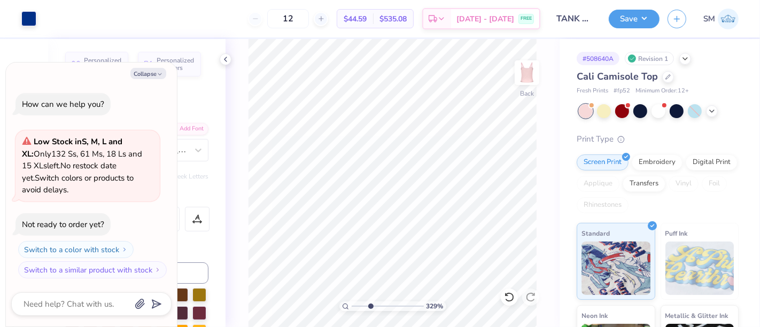
click at [370, 309] on input "range" at bounding box center [388, 306] width 72 height 10
type textarea "x"
type input "3.60"
type textarea "x"
type input "1"
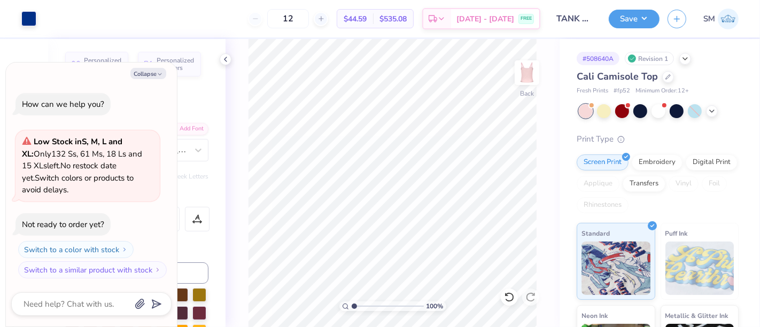
click at [352, 306] on input "range" at bounding box center [388, 306] width 72 height 10
click at [631, 22] on button "Save" at bounding box center [634, 17] width 51 height 19
type textarea "x"
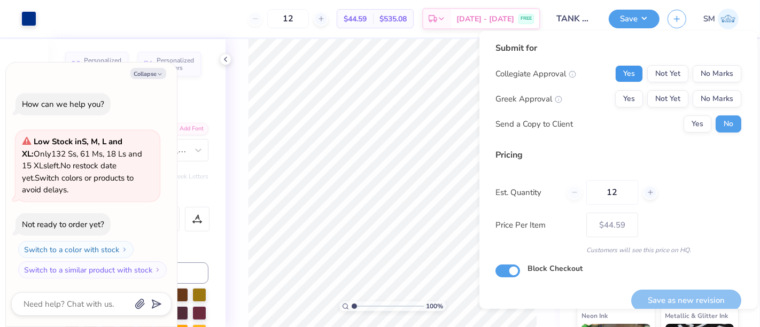
click at [615, 68] on button "Yes" at bounding box center [629, 73] width 28 height 17
click at [625, 98] on button "Yes" at bounding box center [629, 98] width 28 height 17
click at [685, 297] on button "Save as new revision" at bounding box center [686, 301] width 110 height 22
type input "$44.59"
click at [226, 57] on icon at bounding box center [225, 59] width 9 height 9
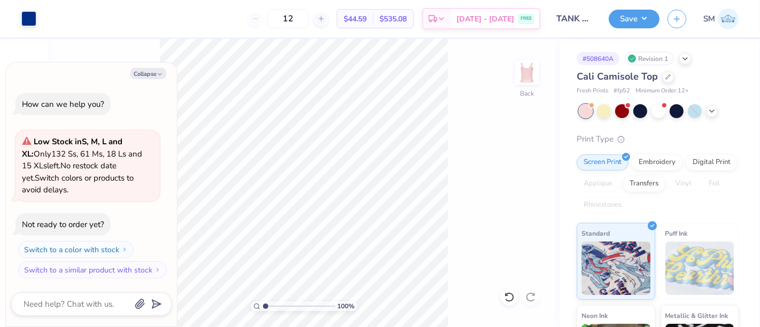
type textarea "x"
